Goal: Information Seeking & Learning: Learn about a topic

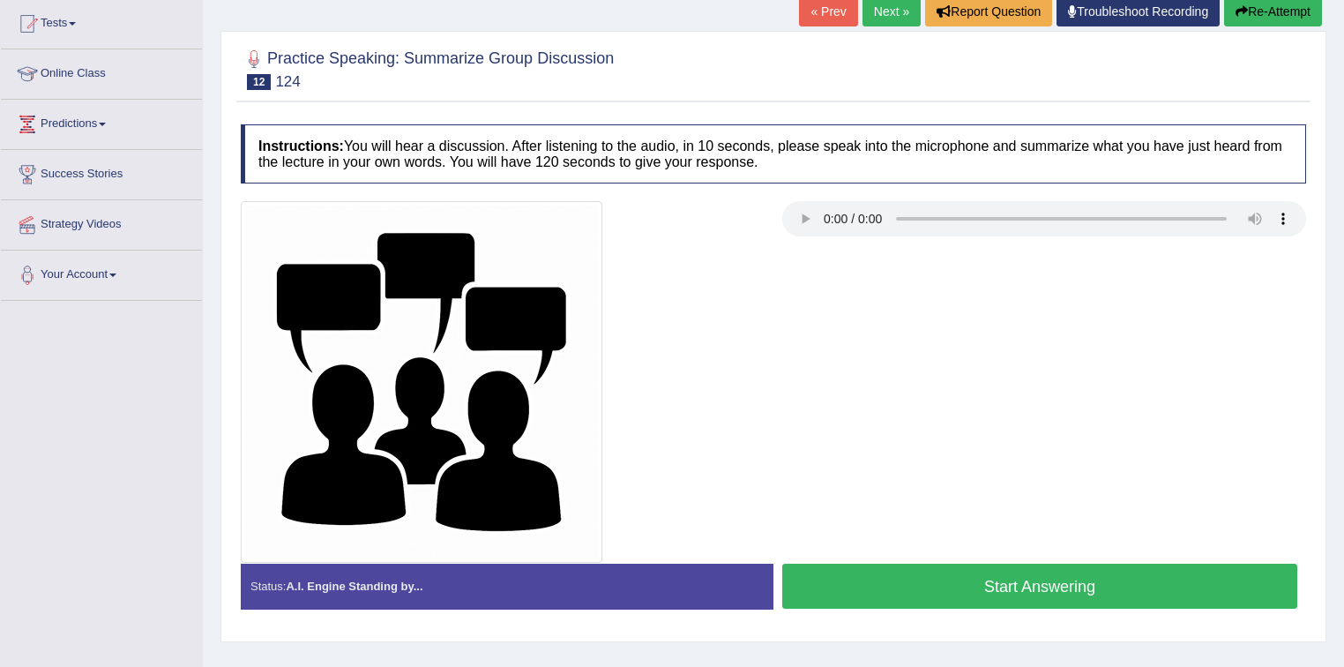
drag, startPoint x: 917, startPoint y: 573, endPoint x: 931, endPoint y: 385, distance: 189.3
click at [931, 385] on div "Instructions: You will hear a discussion. After listening to the audio, in 10 s…" at bounding box center [773, 374] width 1074 height 516
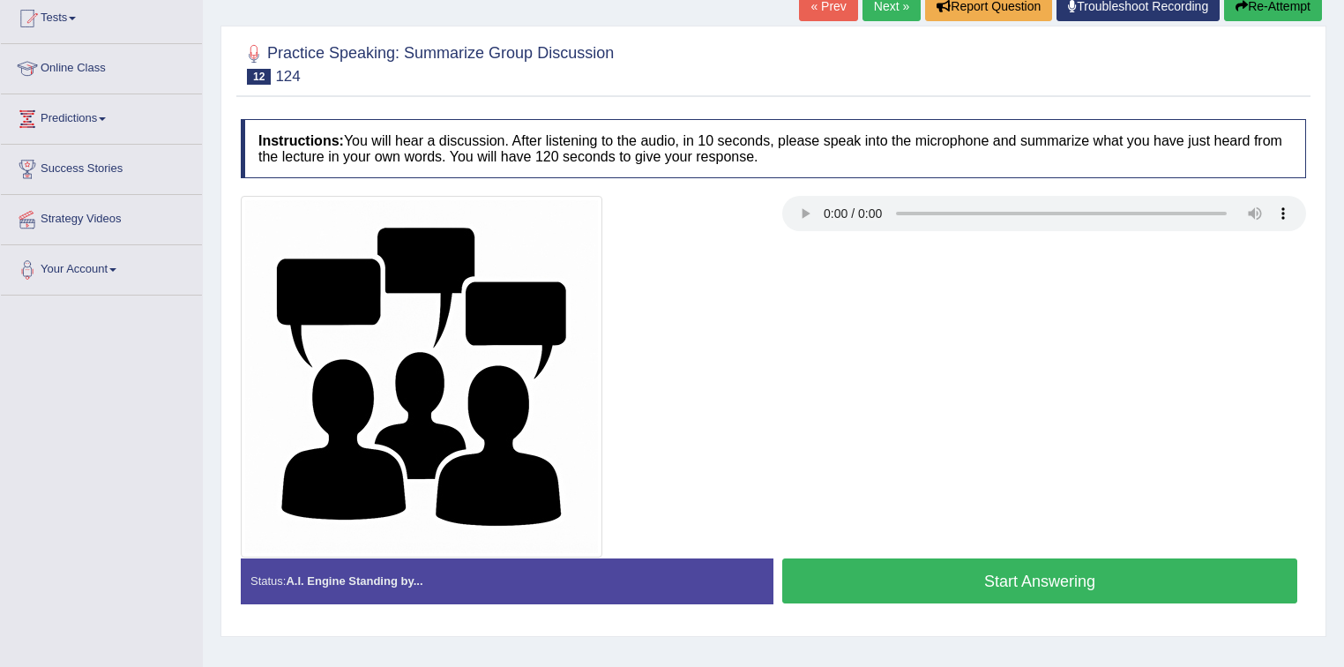
click at [831, 579] on button "Start Answering" at bounding box center [1039, 580] width 515 height 45
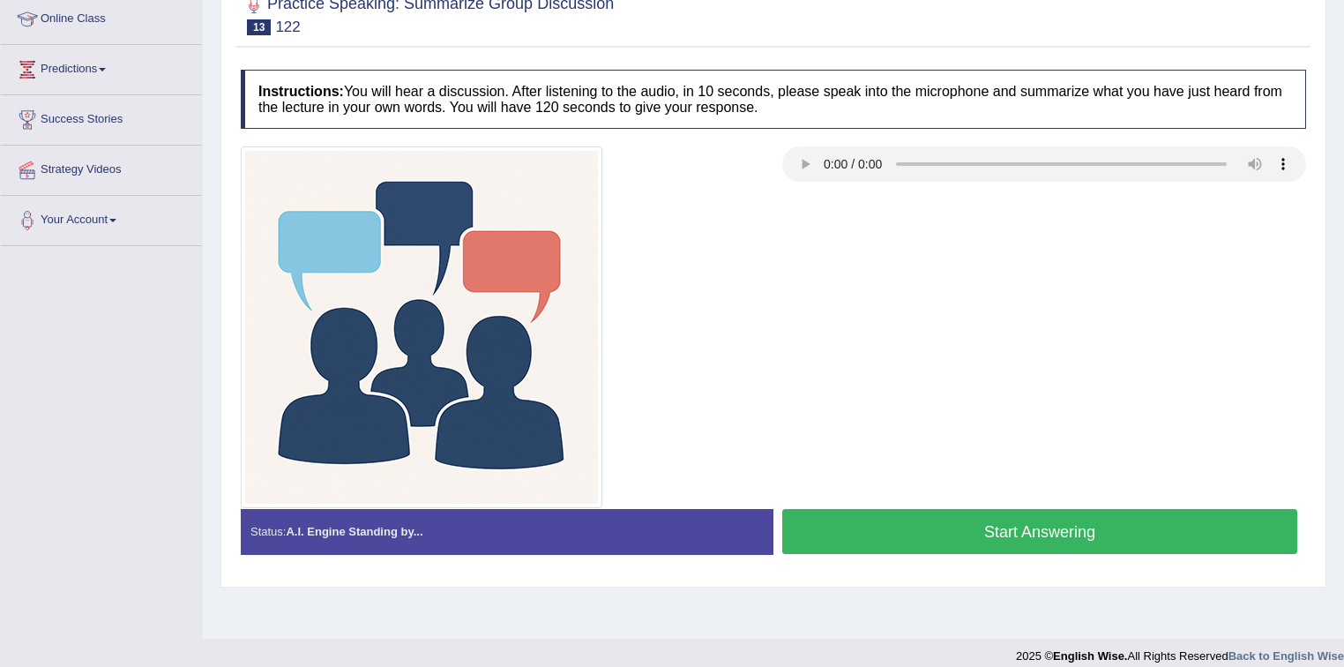
scroll to position [259, 0]
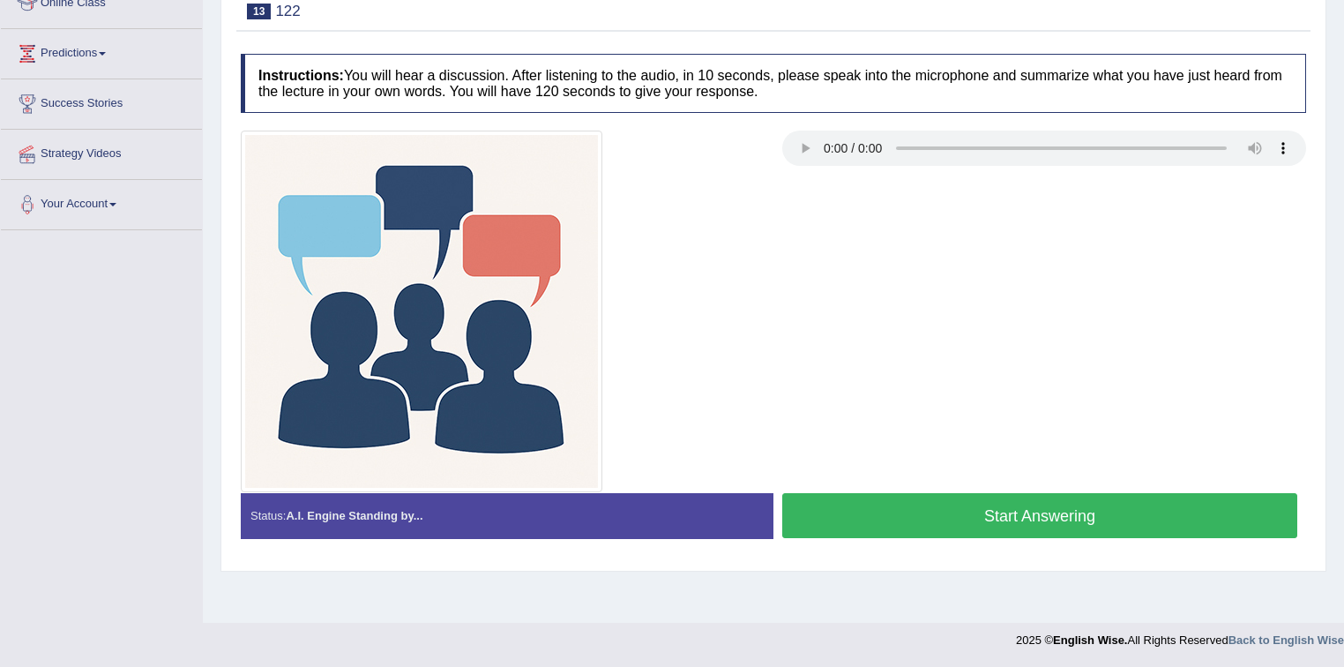
click at [916, 520] on button "Start Answering" at bounding box center [1039, 515] width 515 height 45
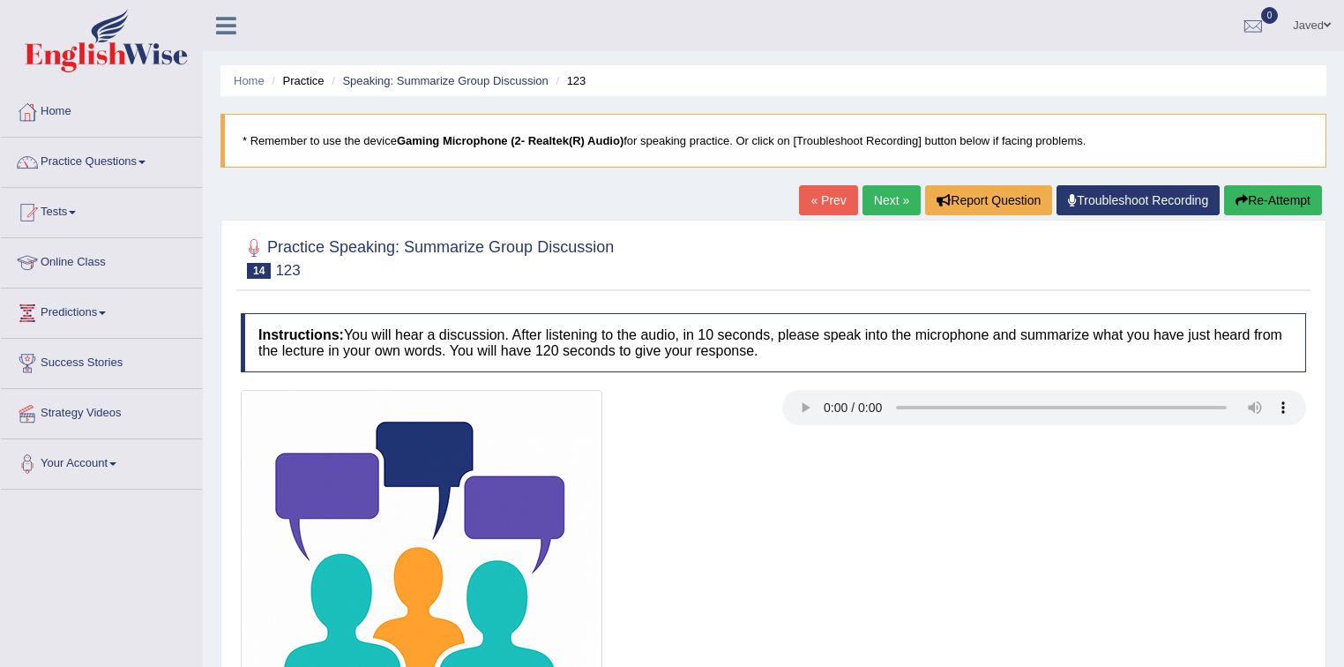
scroll to position [259, 0]
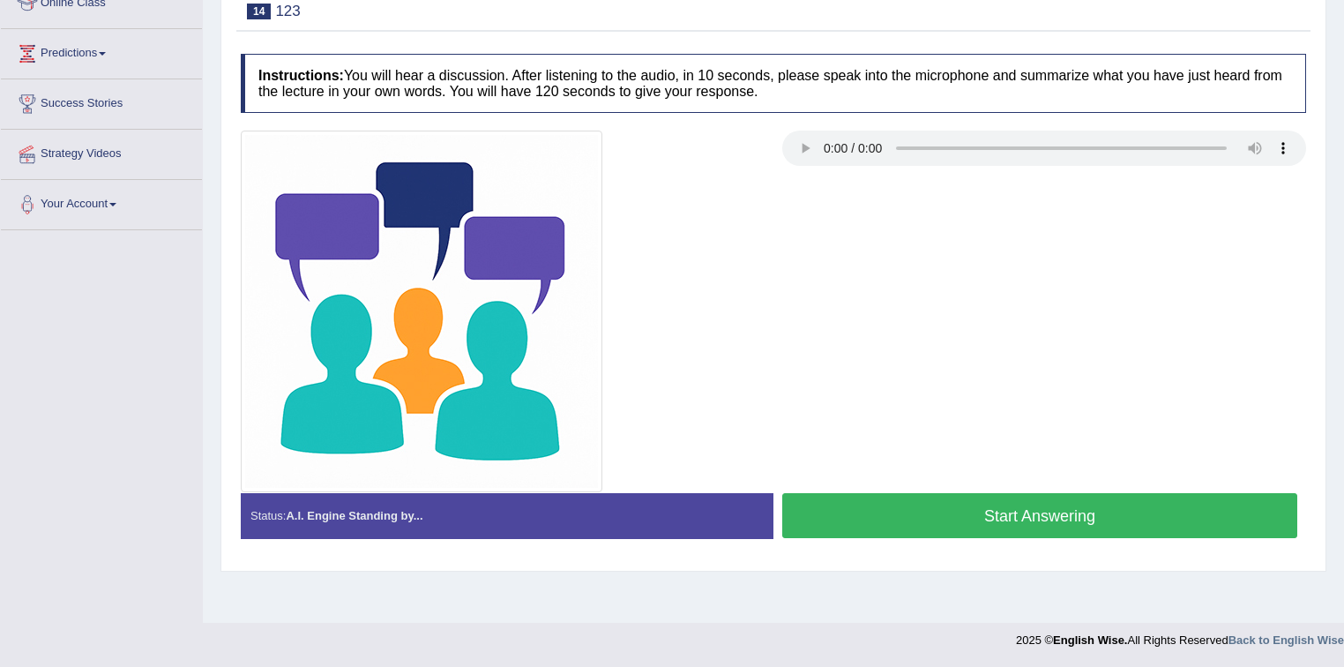
click at [847, 493] on button "Start Answering" at bounding box center [1039, 515] width 515 height 45
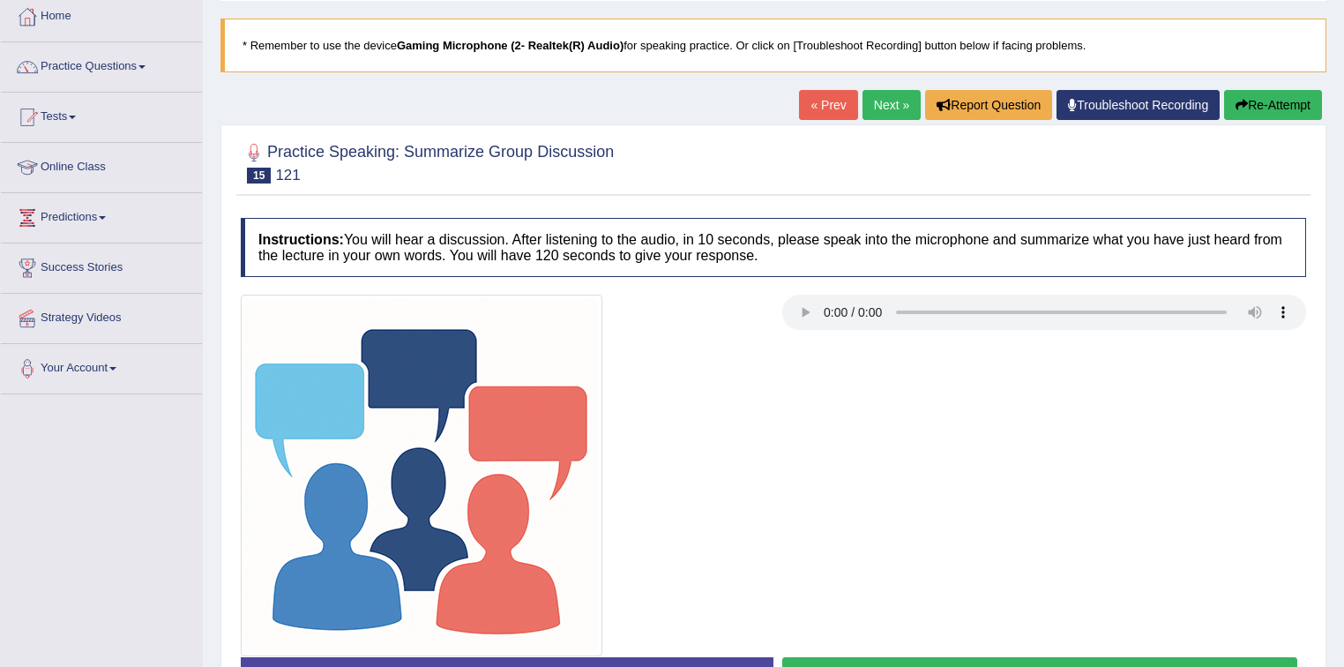
scroll to position [259, 0]
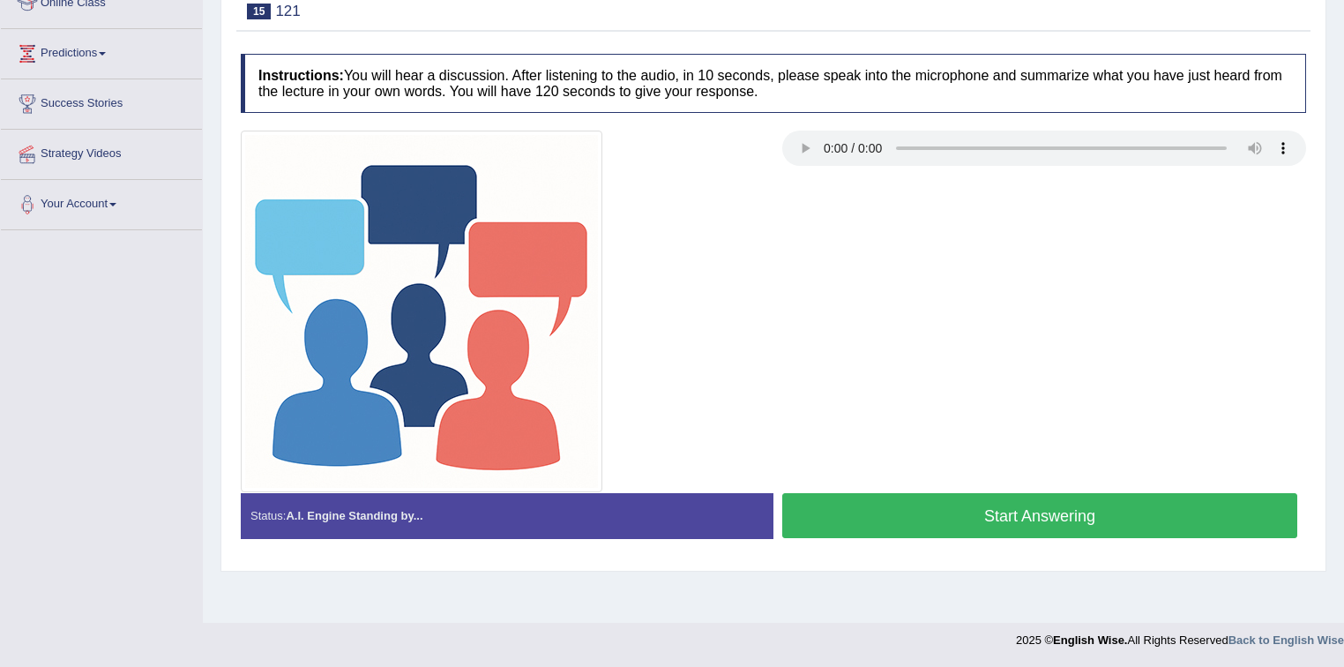
click at [915, 519] on button "Start Answering" at bounding box center [1039, 515] width 515 height 45
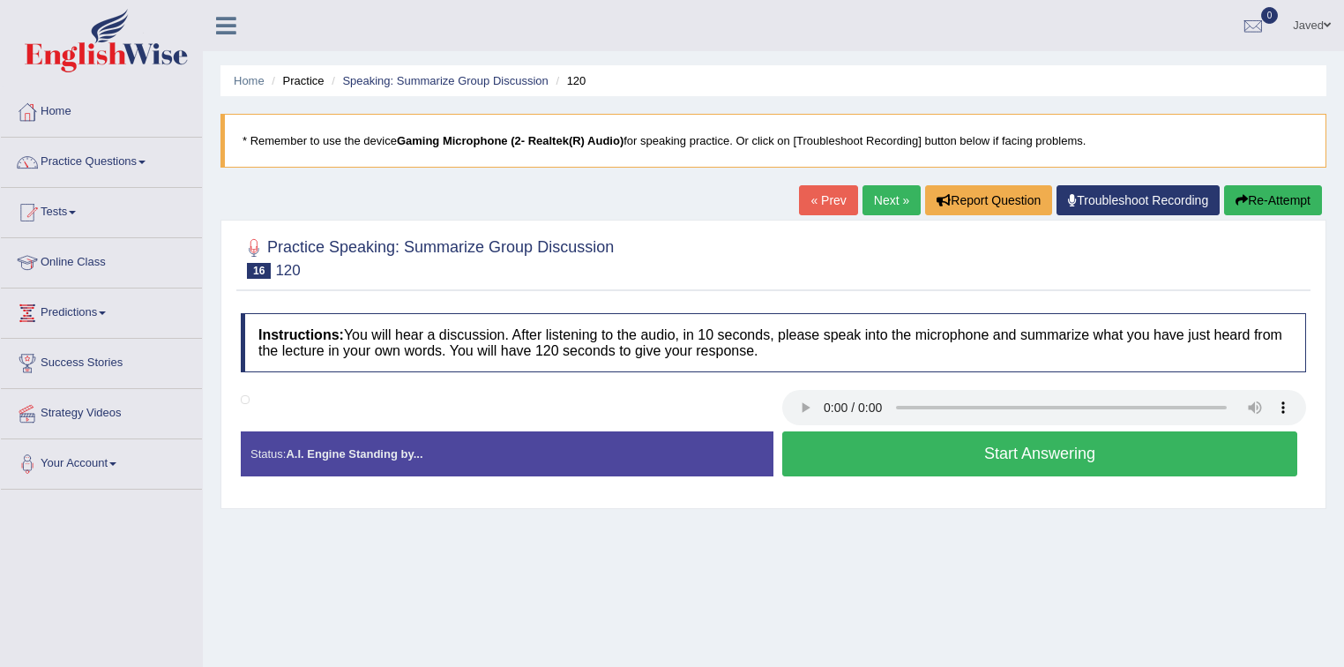
click at [948, 473] on button "Start Answering" at bounding box center [1039, 453] width 515 height 45
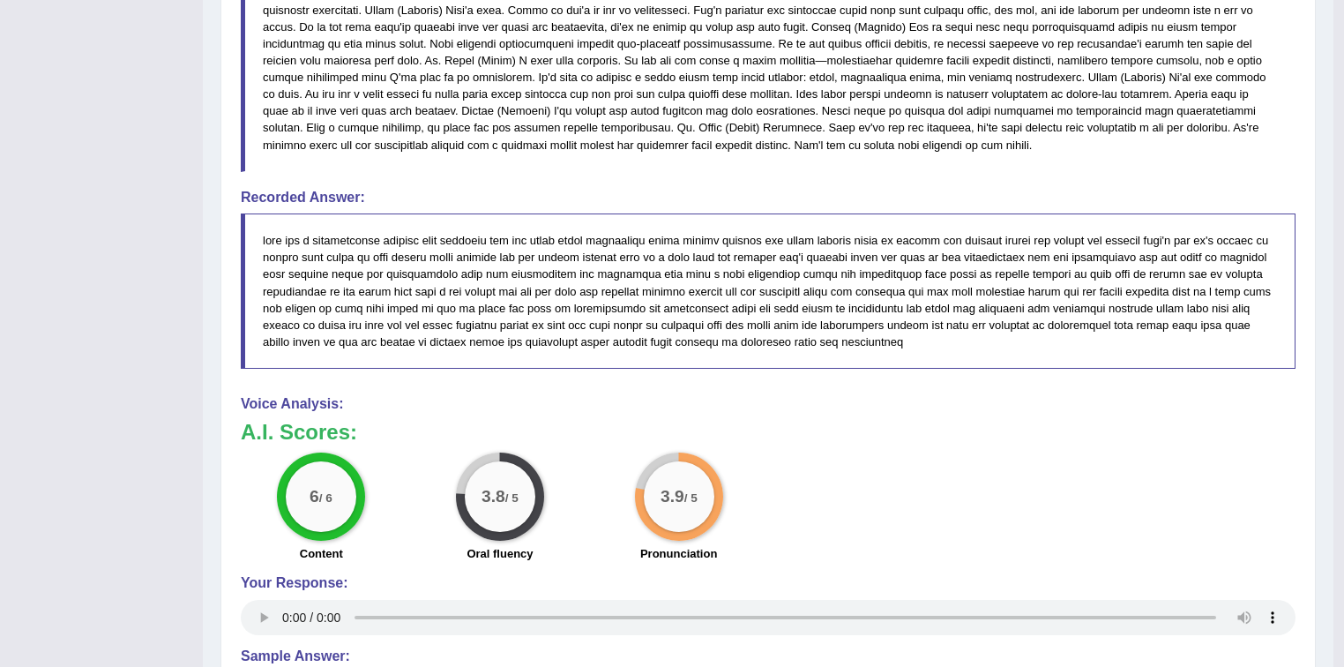
scroll to position [71, 0]
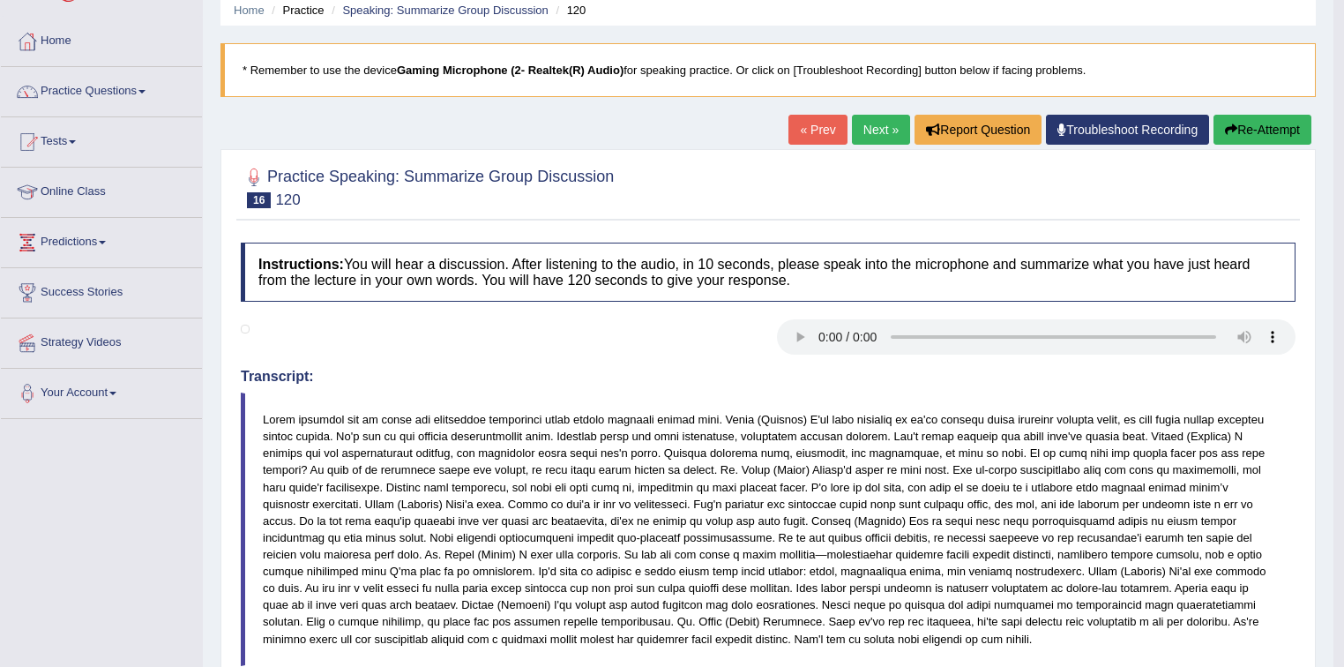
click at [852, 120] on link "Next »" at bounding box center [881, 130] width 58 height 30
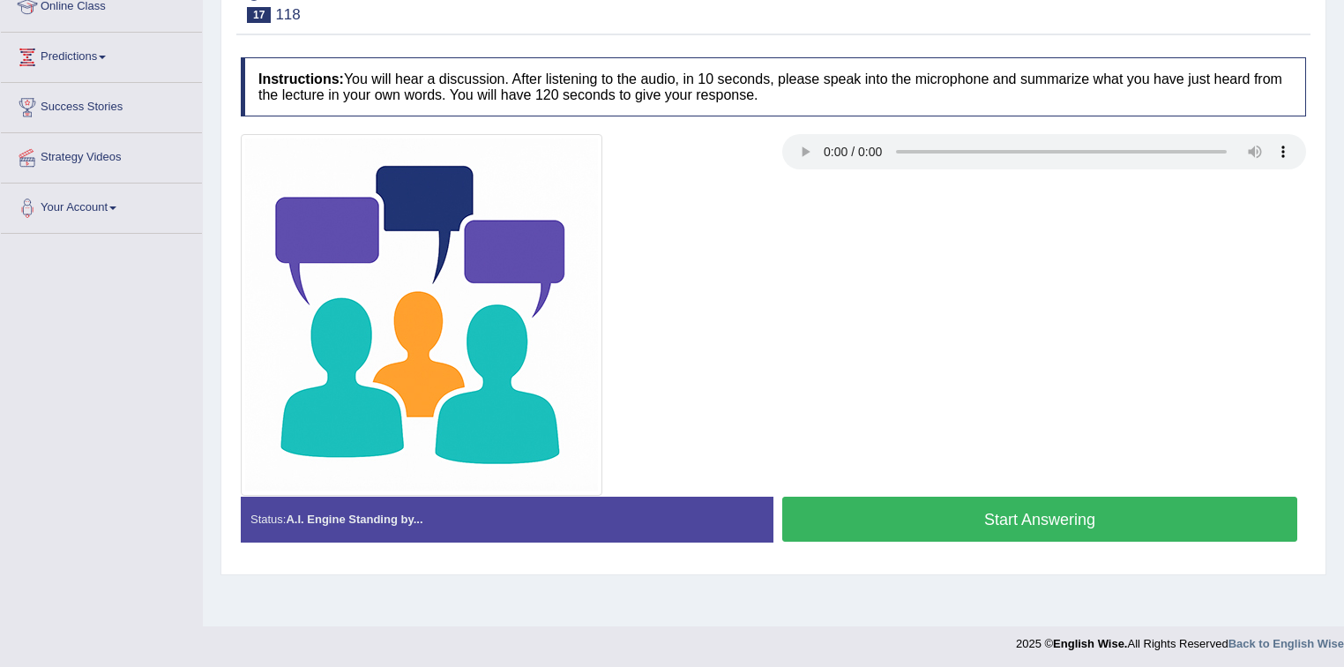
scroll to position [259, 0]
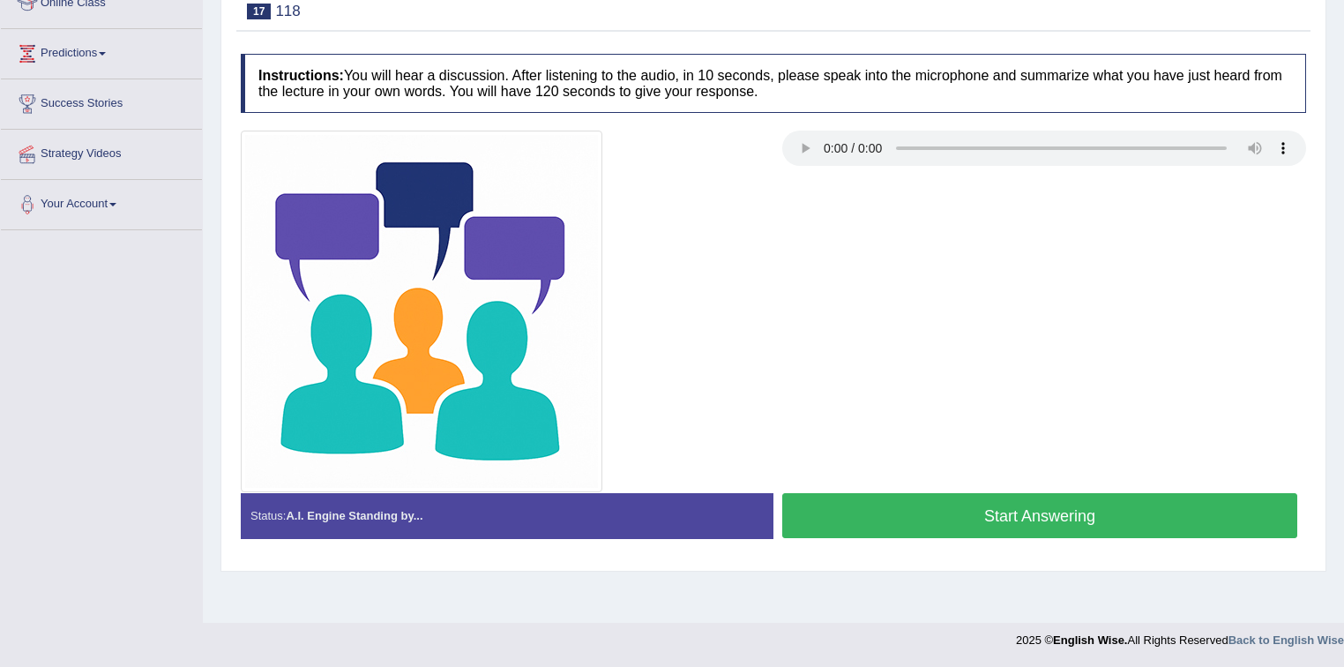
click at [1006, 532] on button "Start Answering" at bounding box center [1039, 515] width 515 height 45
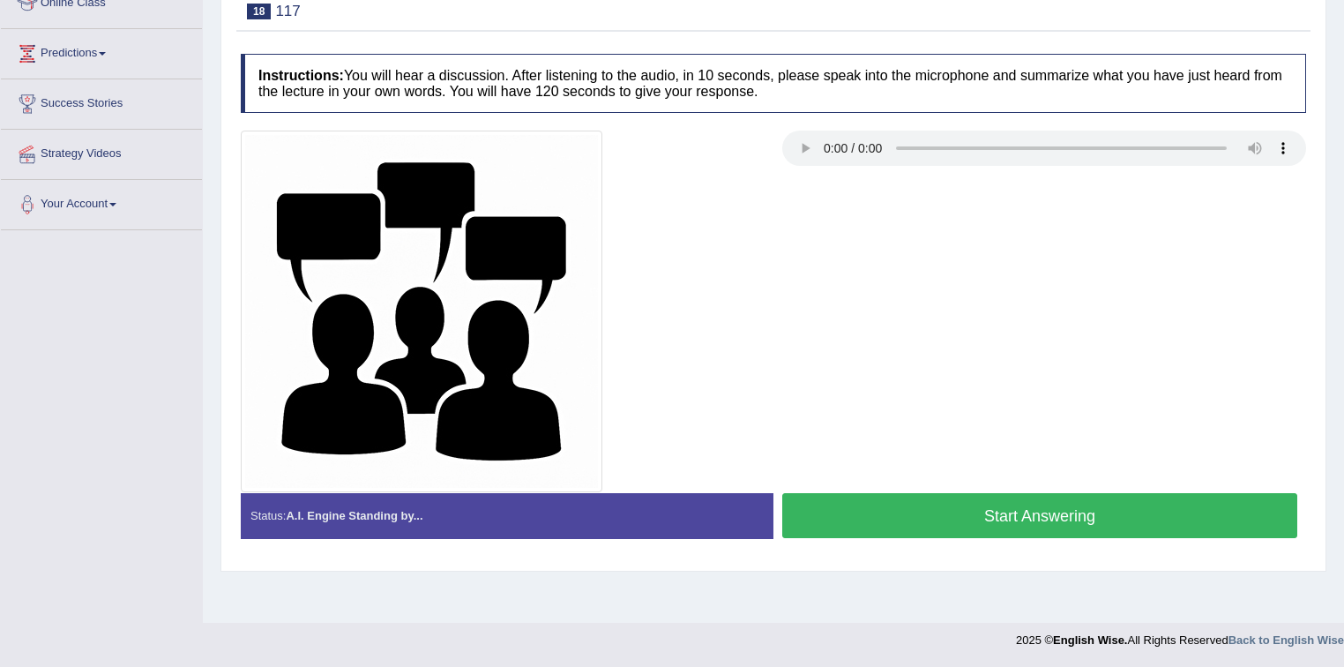
click at [983, 522] on button "Start Answering" at bounding box center [1039, 515] width 515 height 45
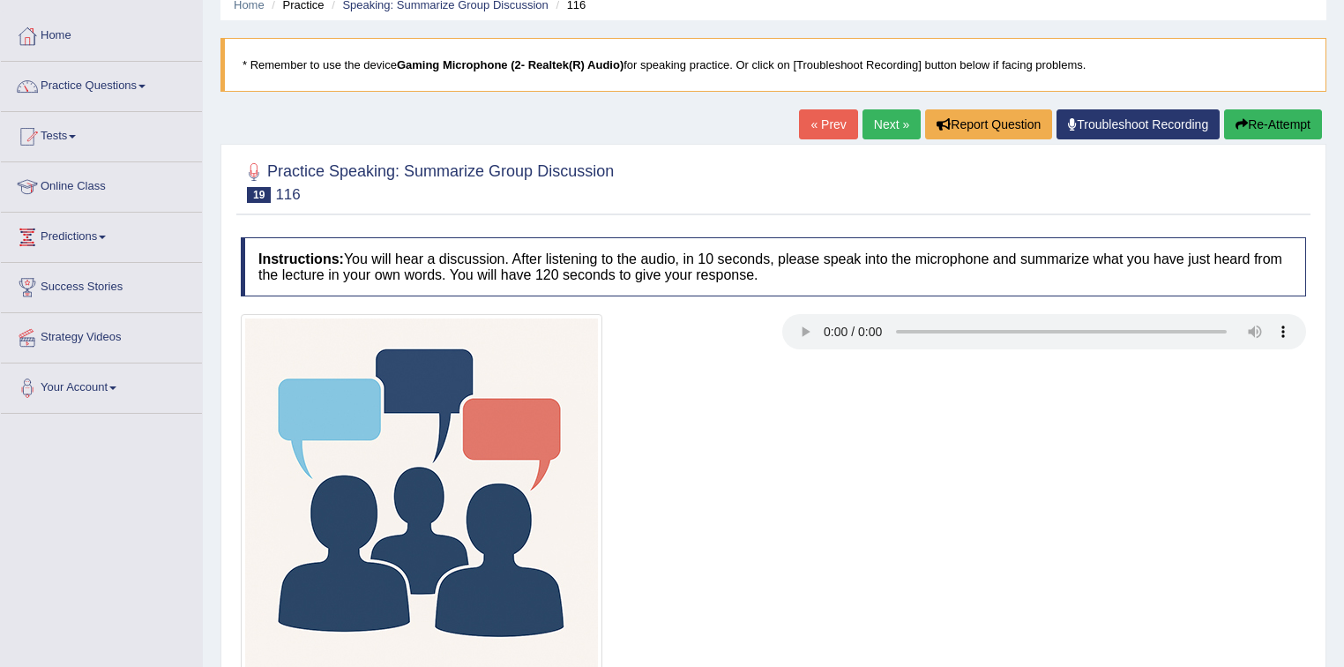
scroll to position [259, 0]
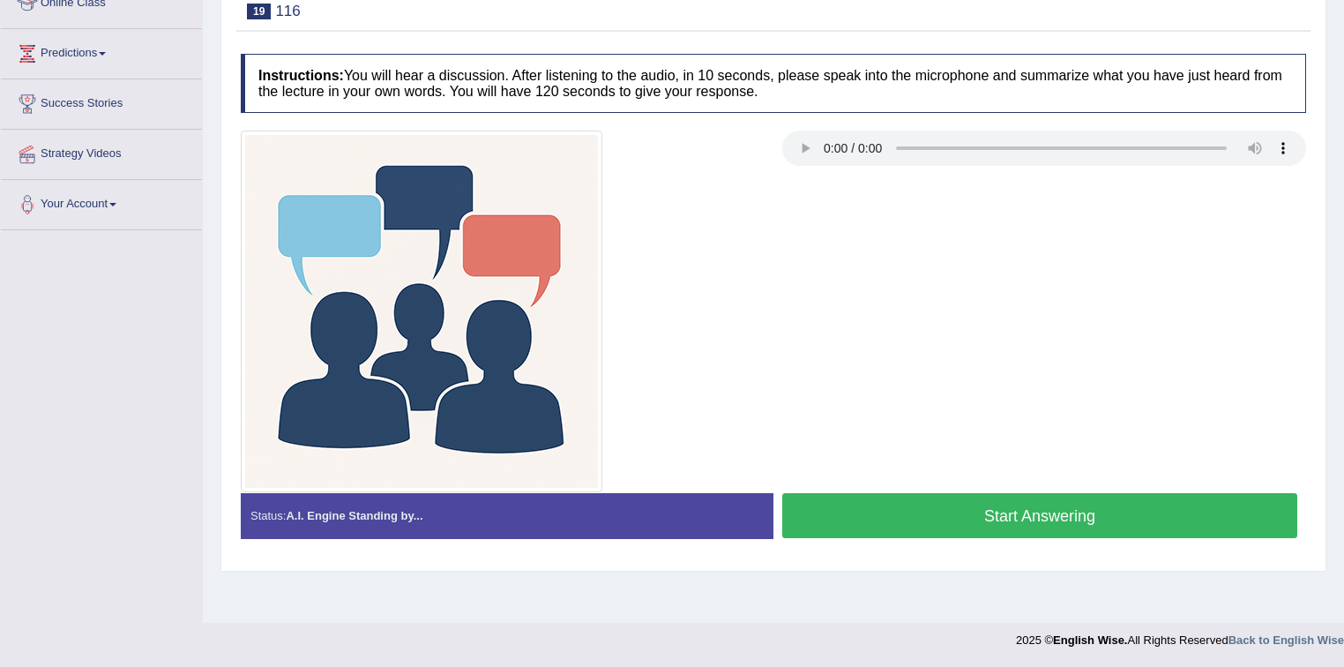
click at [875, 513] on button "Start Answering" at bounding box center [1039, 515] width 515 height 45
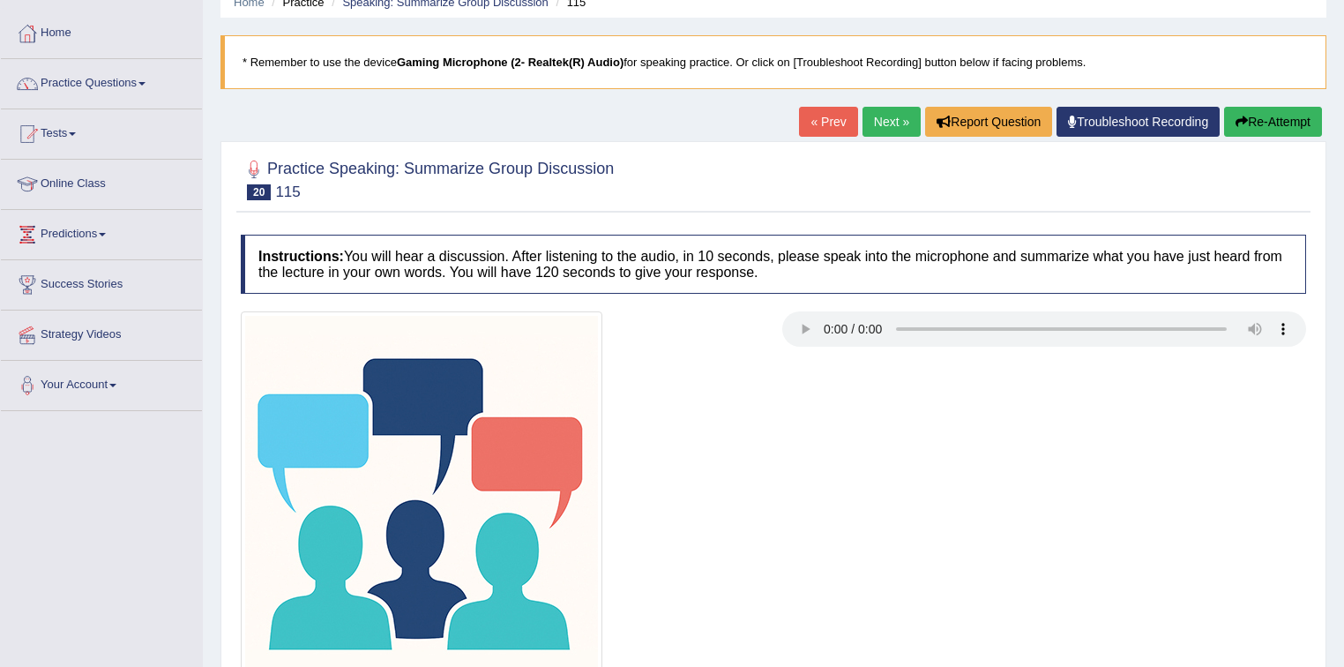
scroll to position [259, 0]
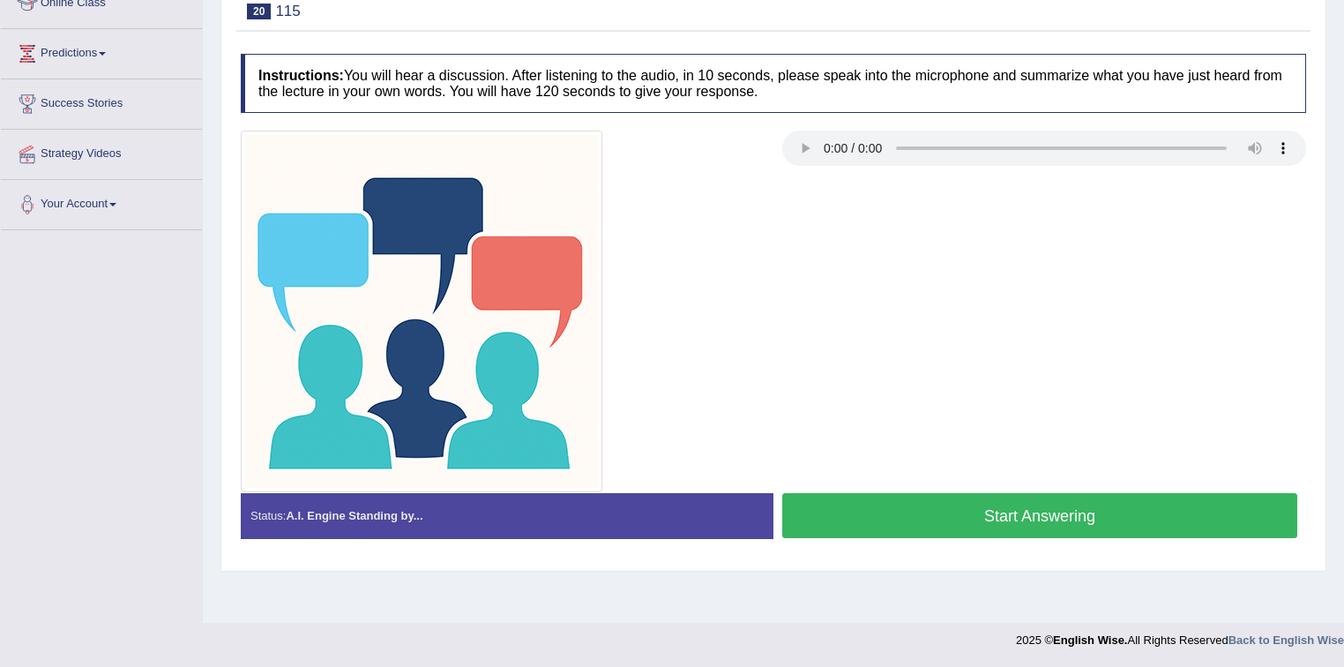
click at [864, 507] on button "Start Answering" at bounding box center [1039, 515] width 515 height 45
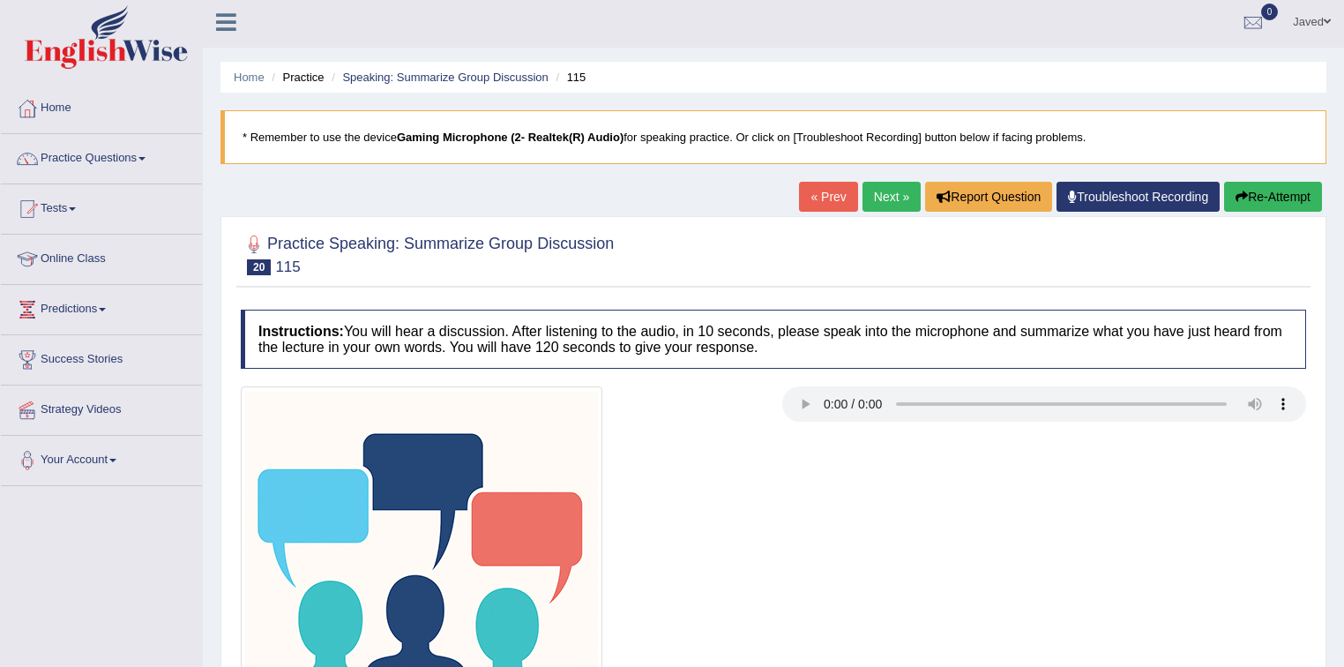
scroll to position [0, 0]
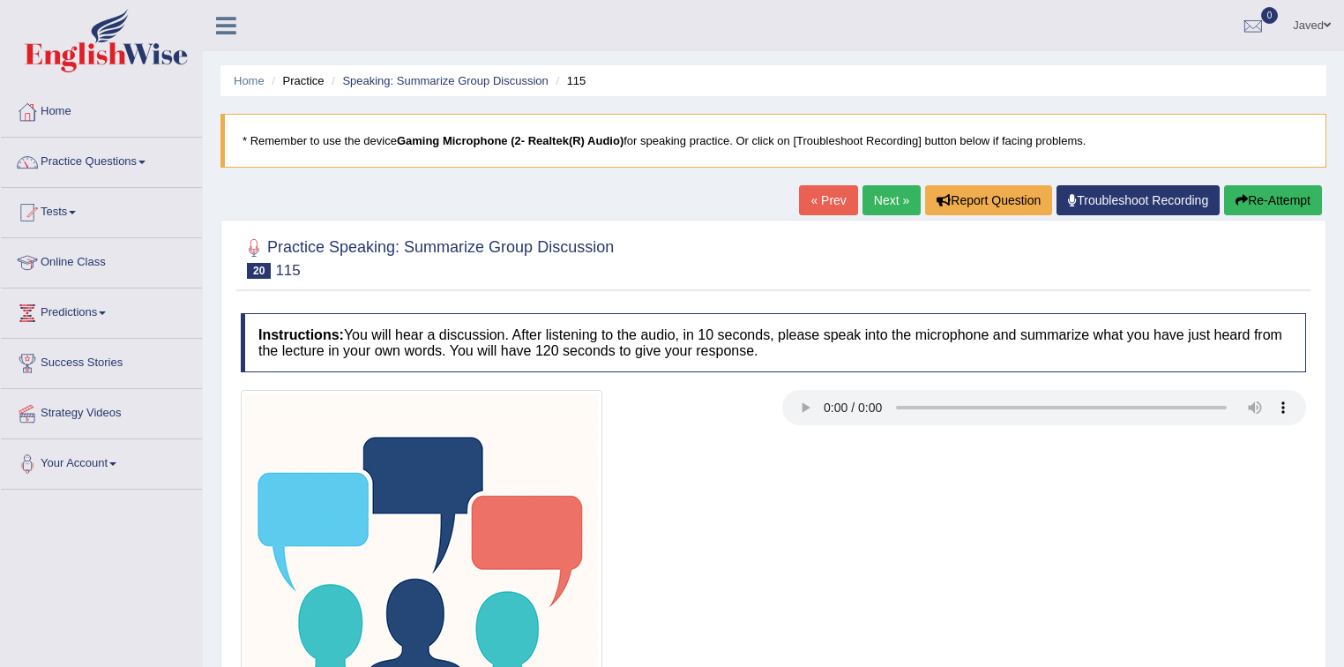
click at [1256, 187] on button "Re-Attempt" at bounding box center [1273, 200] width 98 height 30
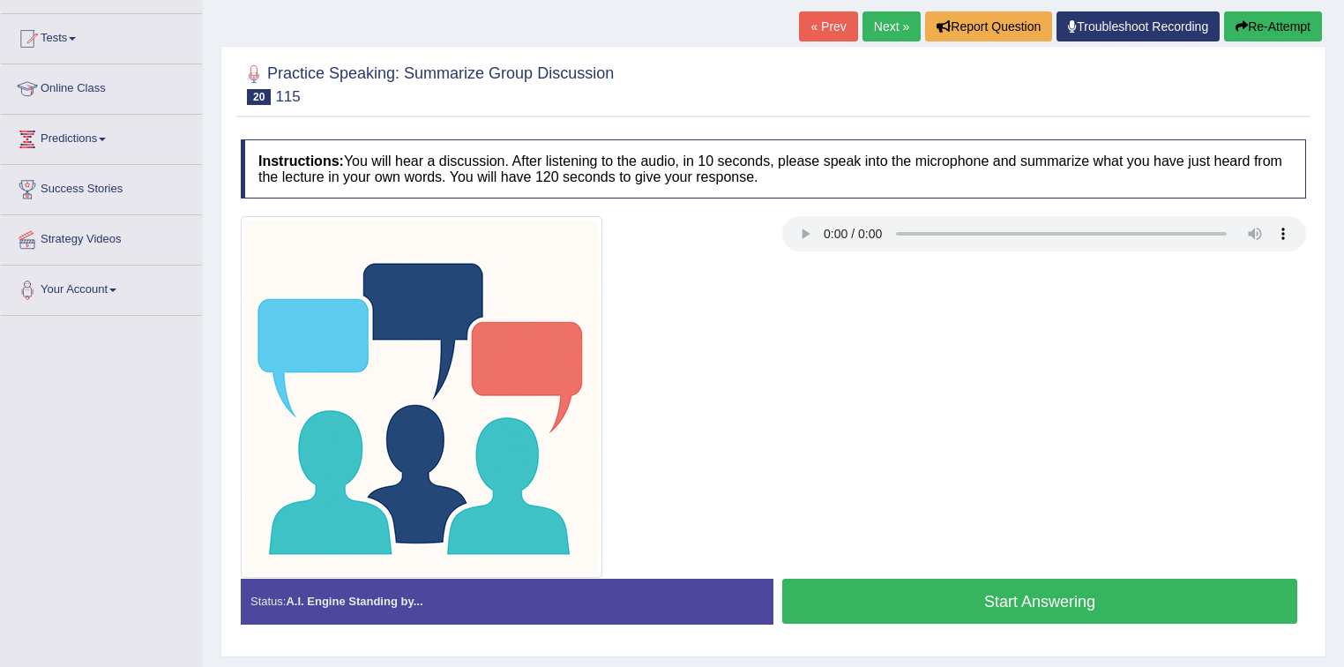
scroll to position [259, 0]
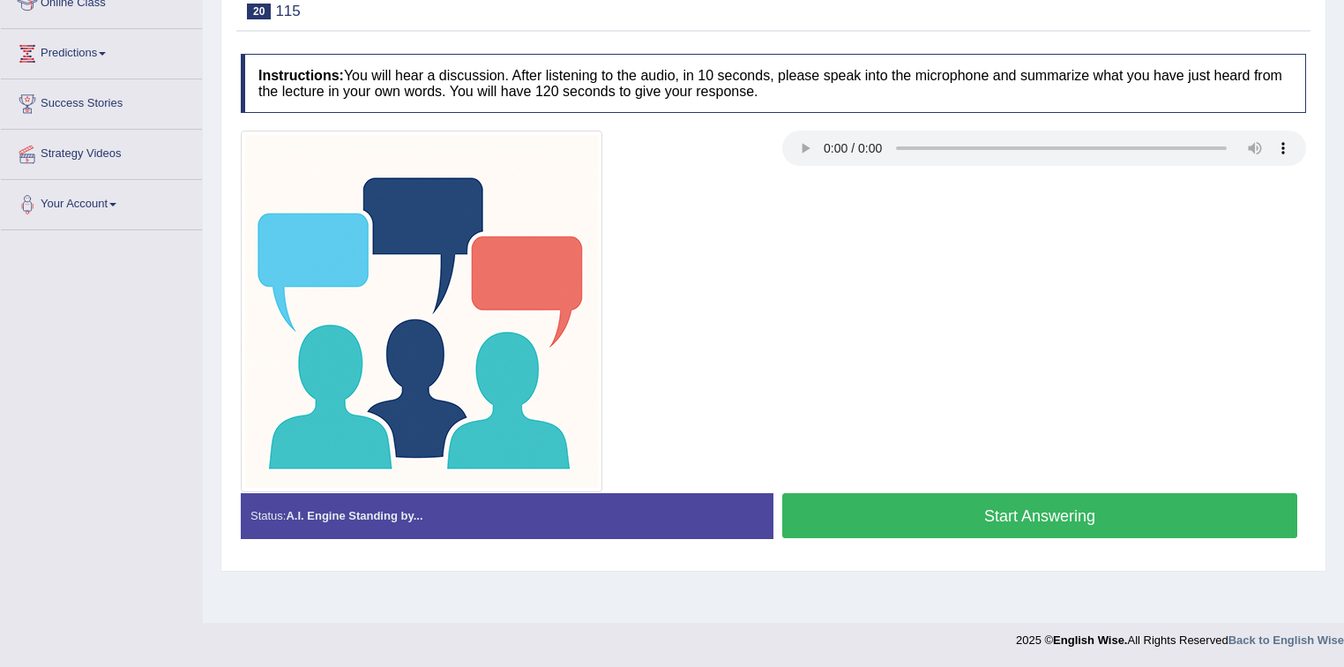
click at [1017, 496] on button "Start Answering" at bounding box center [1039, 515] width 515 height 45
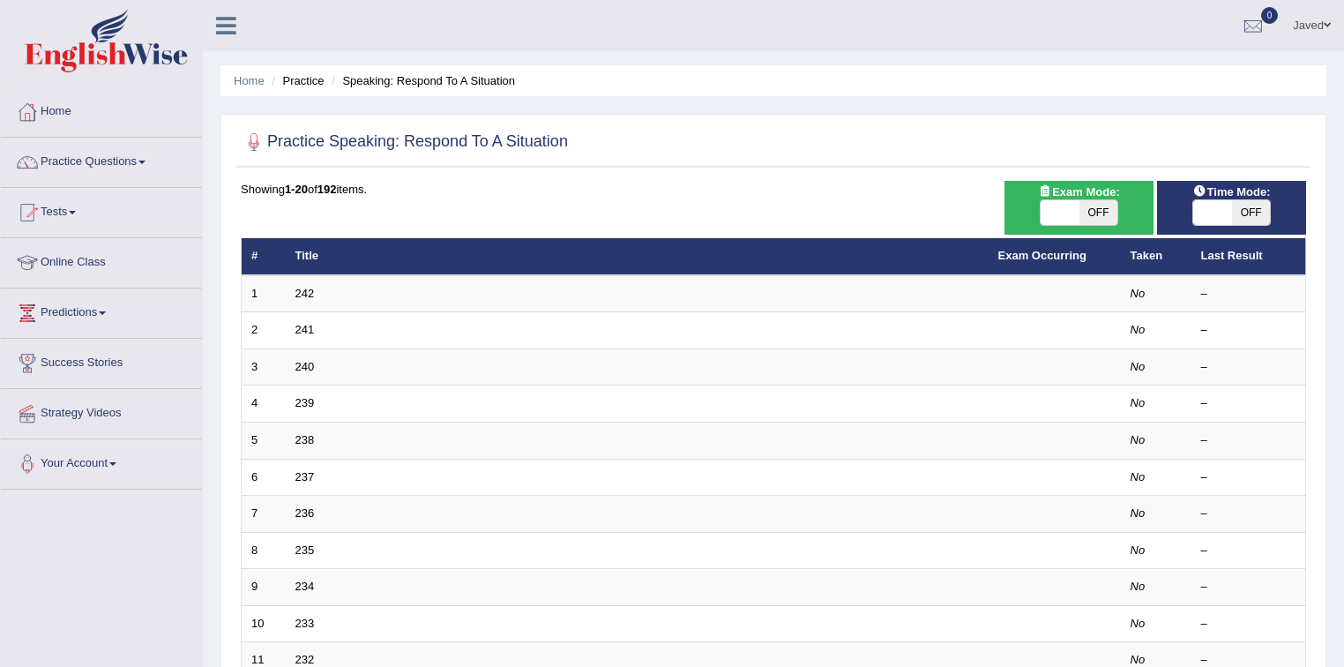
click at [67, 208] on link "Tests" at bounding box center [101, 210] width 201 height 44
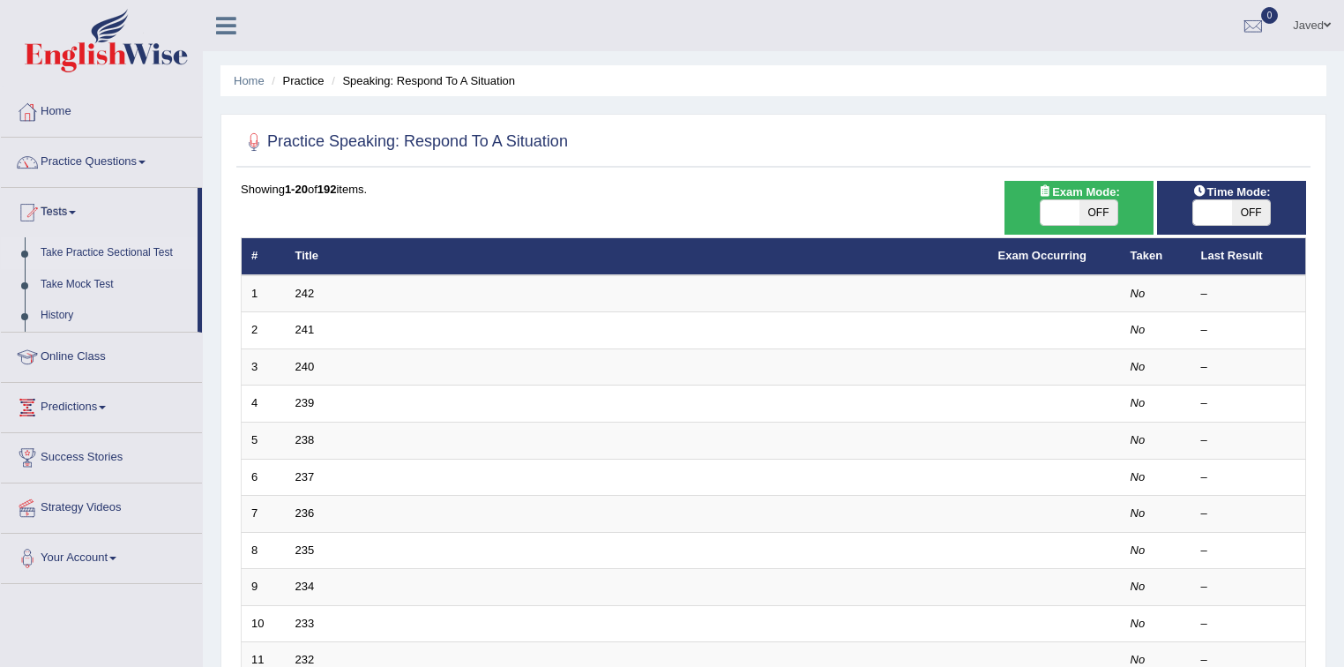
click at [124, 251] on link "Take Practice Sectional Test" at bounding box center [115, 253] width 165 height 32
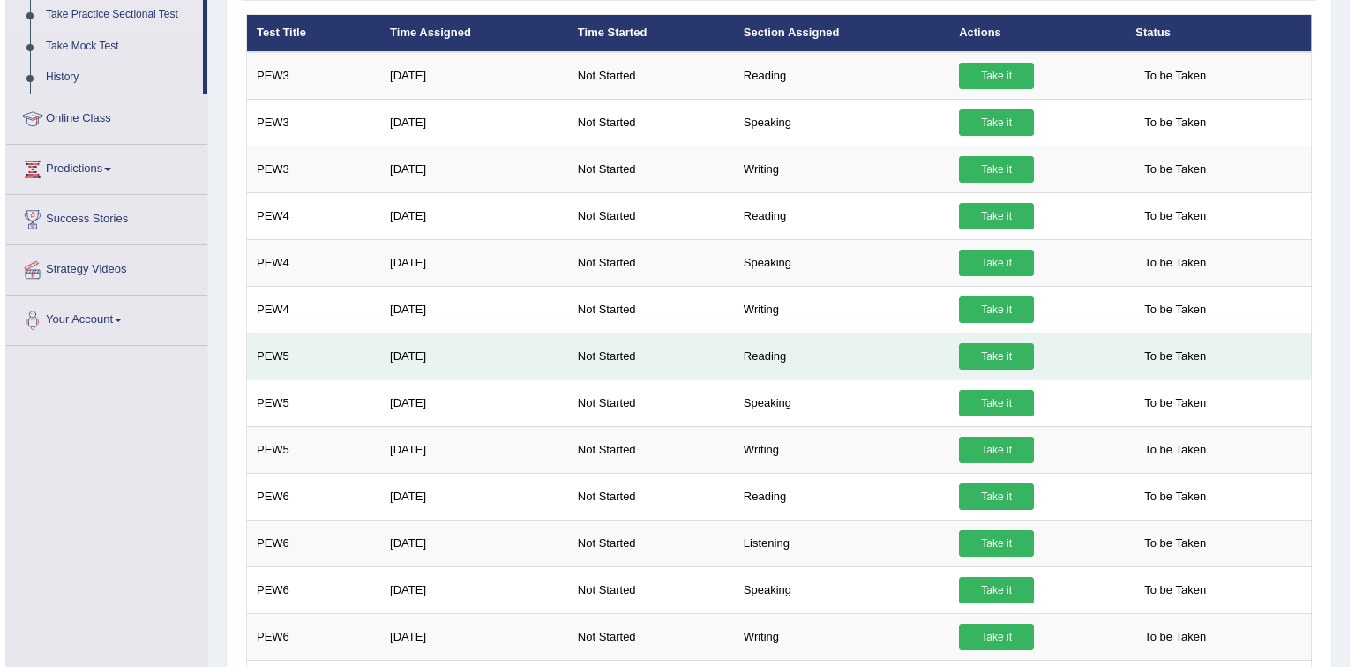
scroll to position [282, 0]
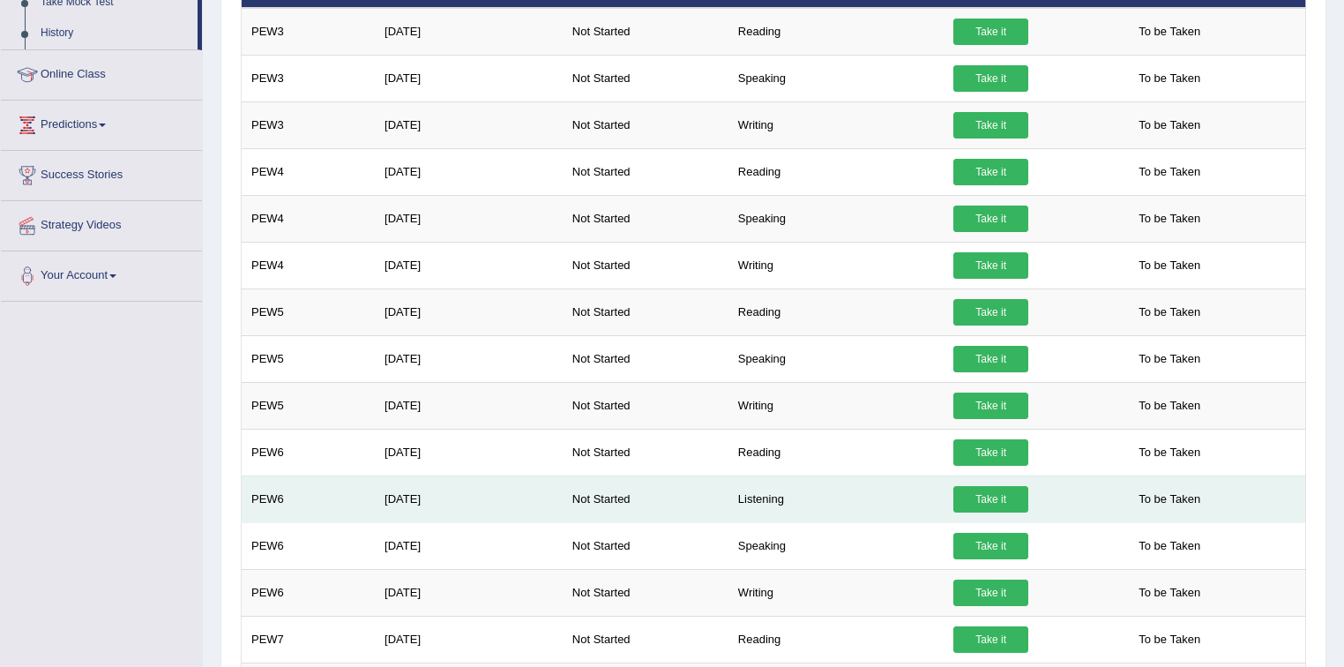
click at [988, 506] on link "Take it" at bounding box center [990, 499] width 75 height 26
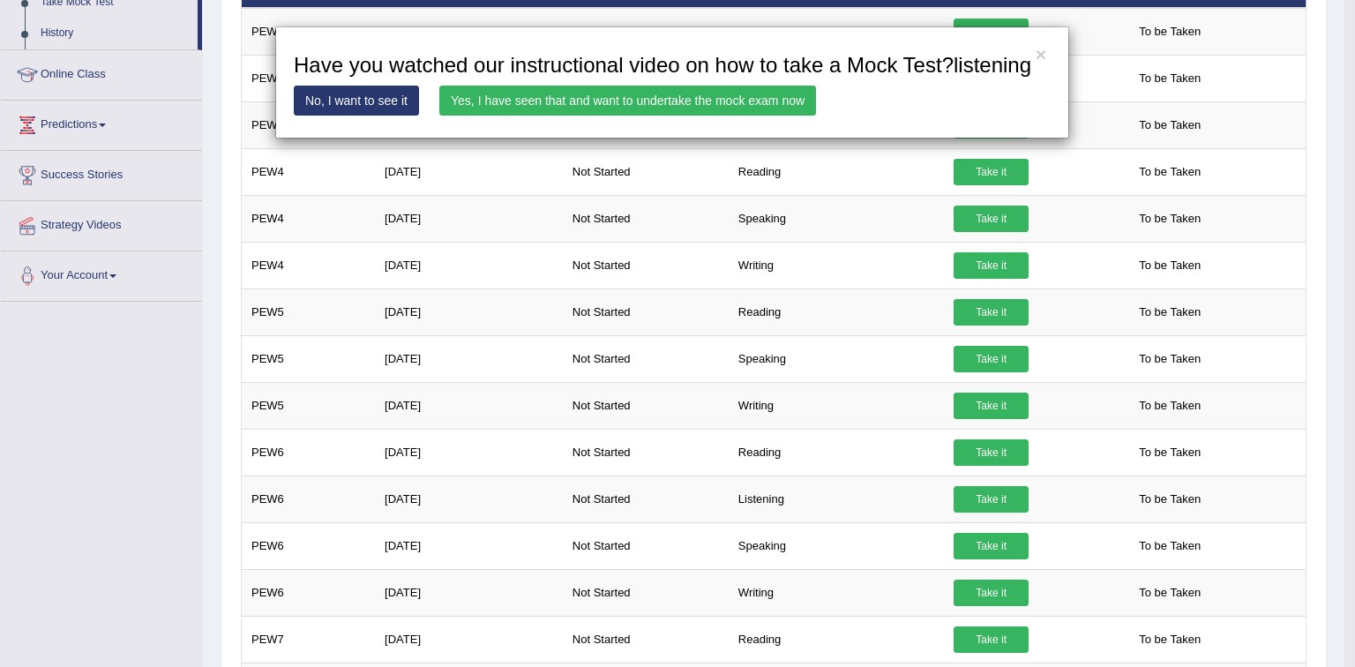
click at [768, 107] on link "Yes, I have seen that and want to undertake the mock exam now" at bounding box center [627, 101] width 377 height 30
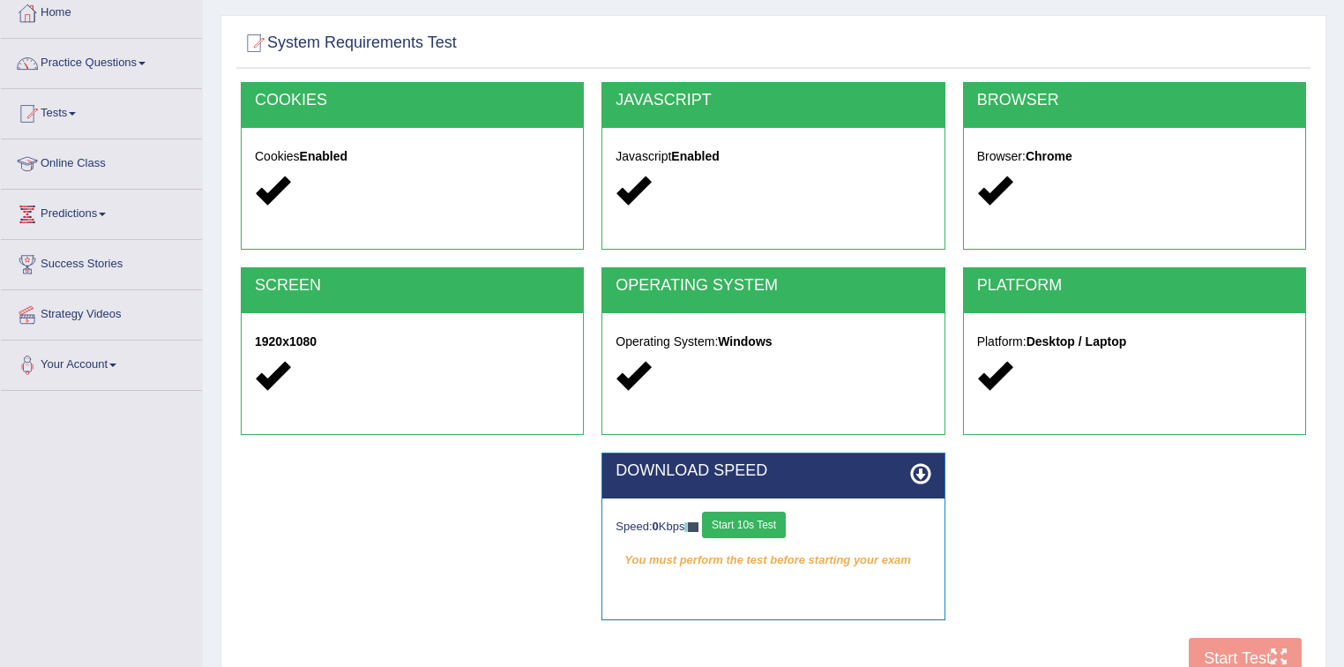
scroll to position [259, 0]
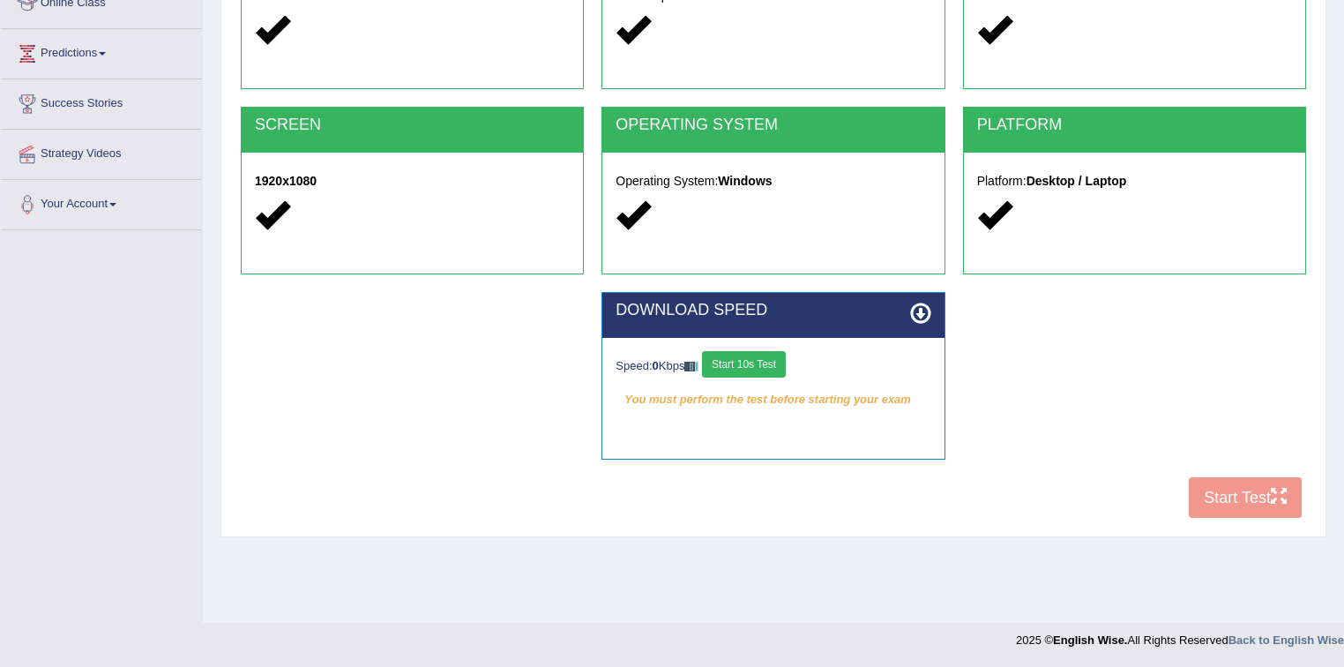
click at [766, 360] on button "Start 10s Test" at bounding box center [744, 364] width 84 height 26
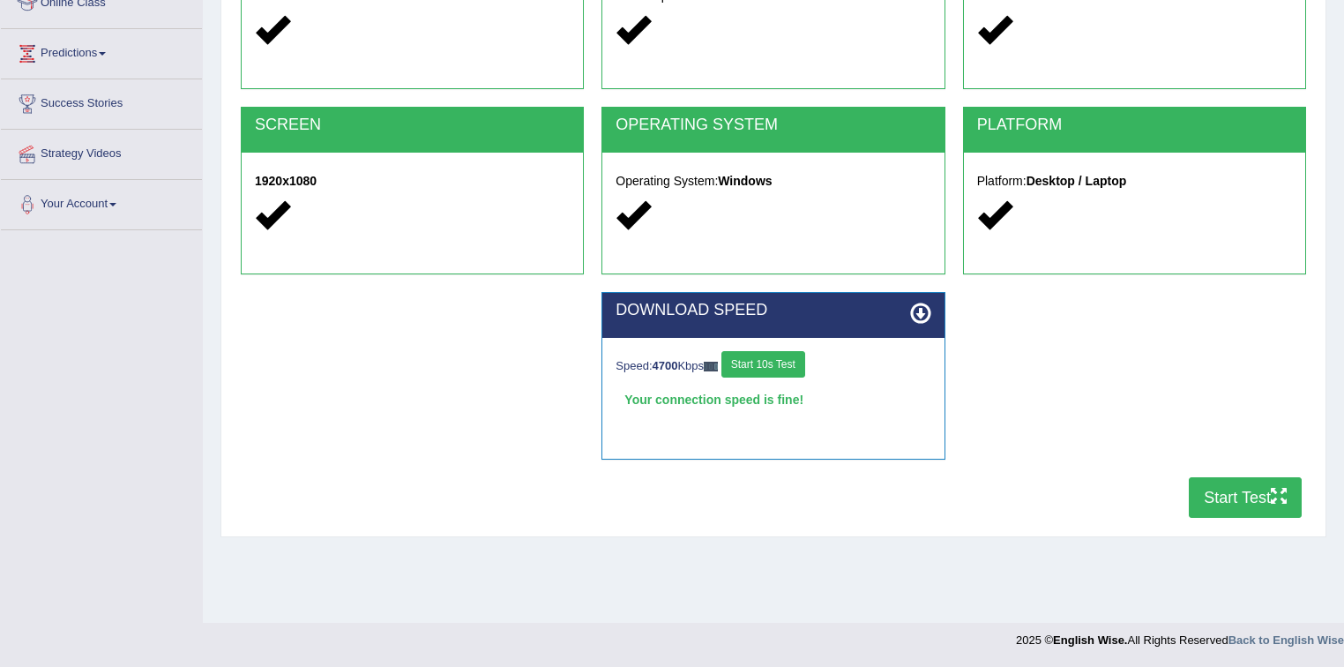
click at [1241, 487] on button "Start Test" at bounding box center [1245, 497] width 113 height 41
